Goal: Check status

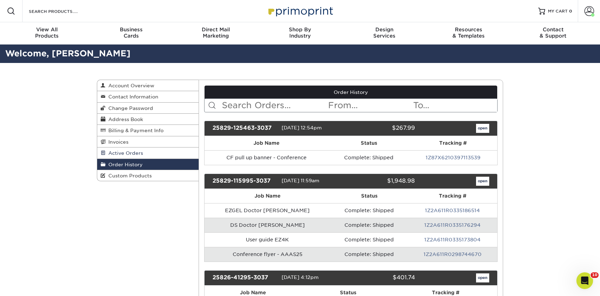
click at [140, 154] on span "Active Orders" at bounding box center [125, 153] width 38 height 6
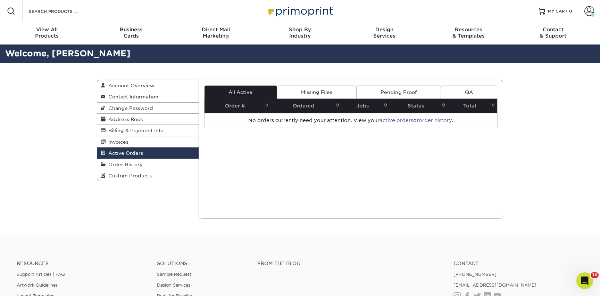
click at [140, 158] on link "Active Orders" at bounding box center [147, 152] width 101 height 11
click at [140, 162] on link "Order History" at bounding box center [147, 164] width 101 height 11
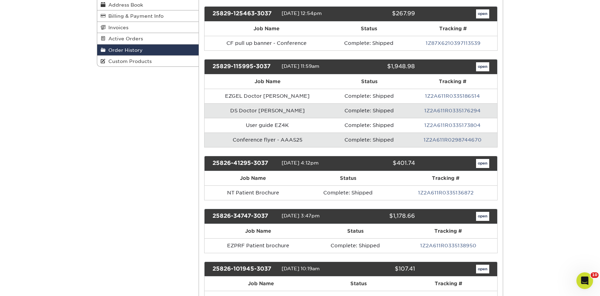
scroll to position [115, 0]
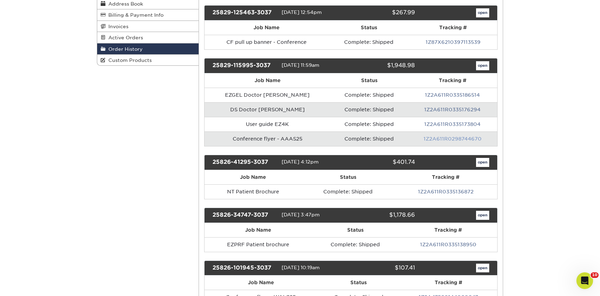
click at [443, 137] on link "1Z2A611R0298744670" at bounding box center [453, 139] width 58 height 6
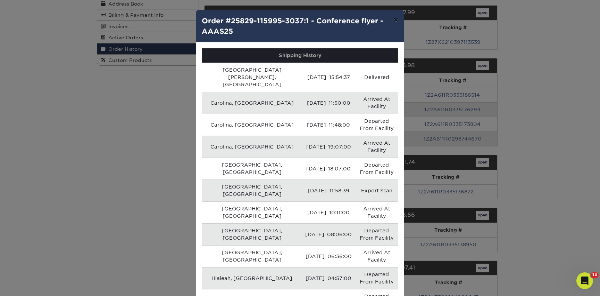
click at [394, 21] on button "×" at bounding box center [396, 19] width 16 height 19
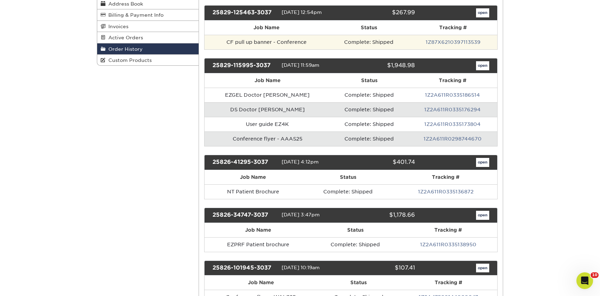
click at [442, 37] on td "1Z87X6210397113539" at bounding box center [453, 42] width 88 height 15
click at [443, 40] on link "1Z87X6210397113539" at bounding box center [453, 42] width 55 height 6
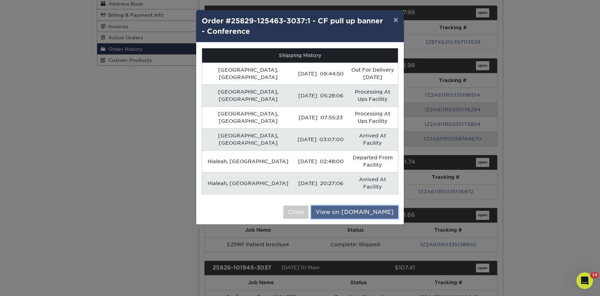
click at [373, 205] on link "View on [DOMAIN_NAME]" at bounding box center [354, 211] width 87 height 13
